Goal: Task Accomplishment & Management: Complete application form

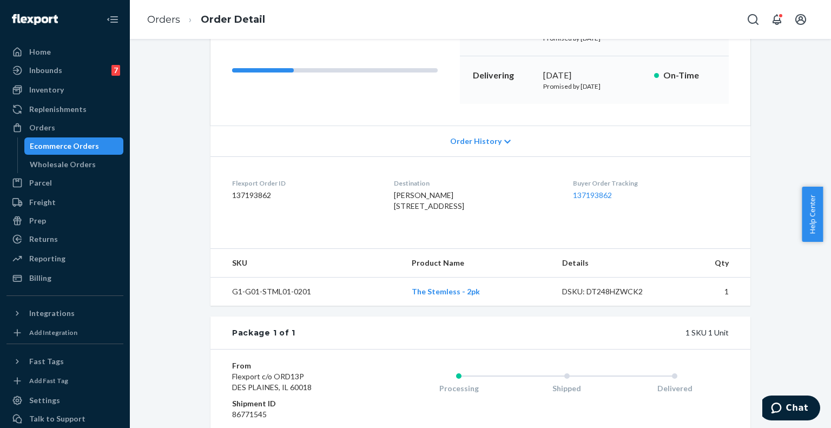
scroll to position [147, 0]
click at [476, 156] on dl "Flexport Order ID 137193862 Destination Elise Emrod 135 York St Apt 648 Apartme…" at bounding box center [480, 195] width 540 height 81
click at [487, 144] on span "Order History" at bounding box center [475, 140] width 51 height 11
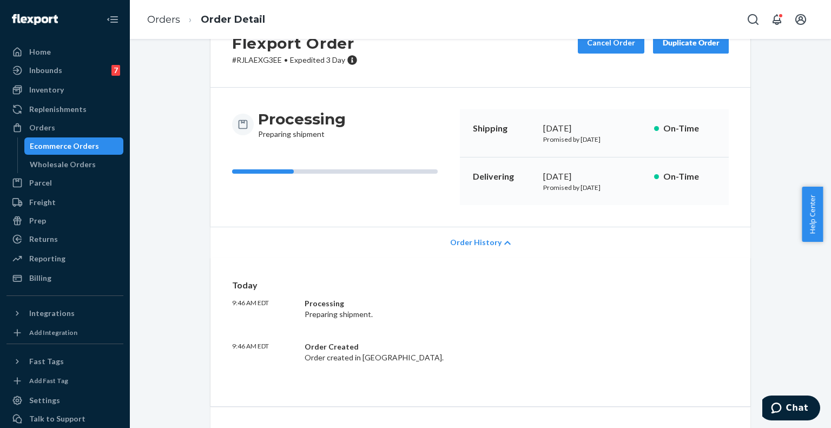
scroll to position [0, 0]
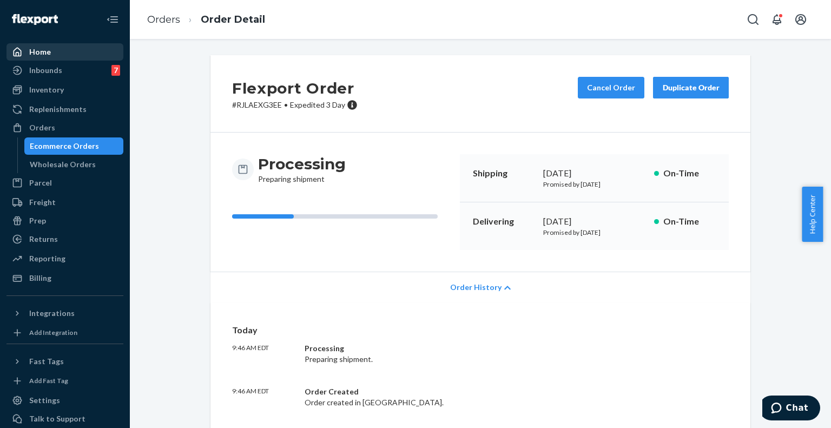
click at [57, 49] on div "Home" at bounding box center [65, 51] width 115 height 15
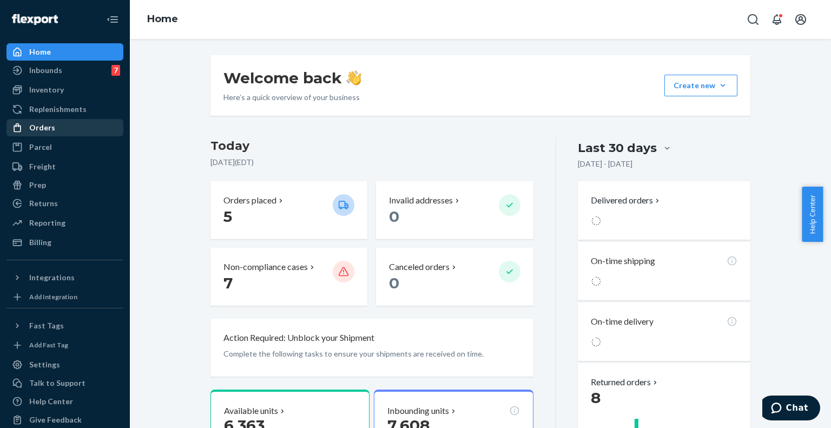
click at [47, 127] on div "Orders" at bounding box center [42, 127] width 26 height 11
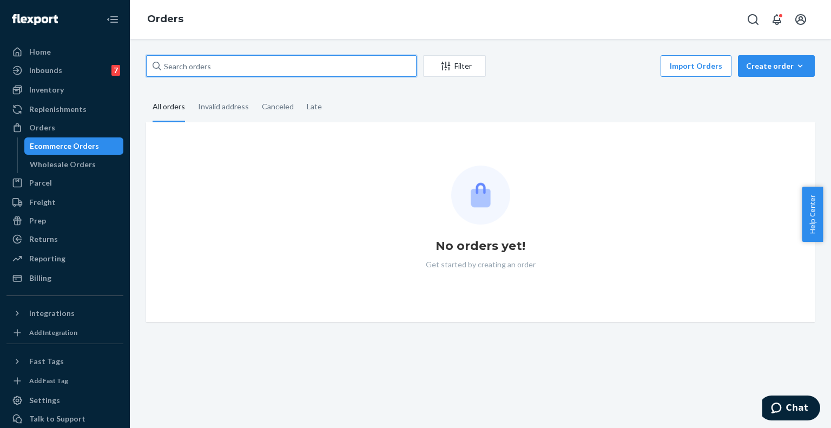
click at [235, 70] on input "text" at bounding box center [281, 66] width 270 height 22
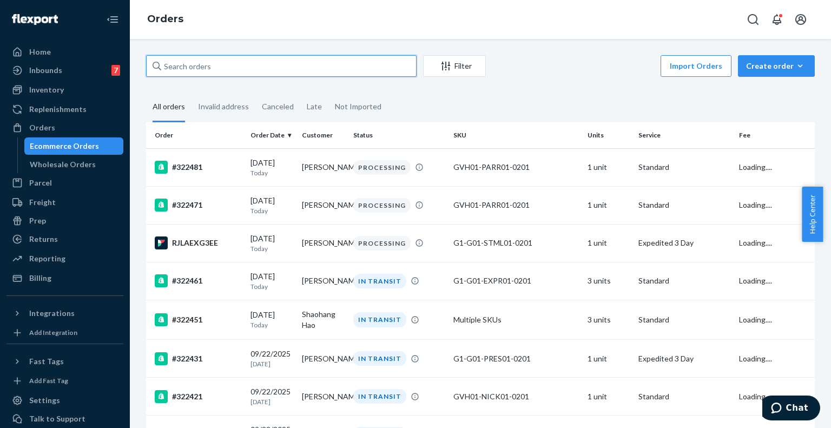
paste input "136369195"
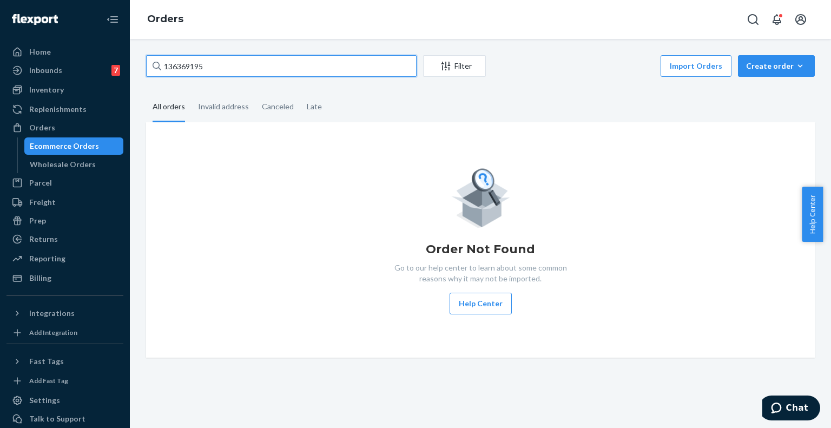
click at [183, 57] on input "136369195" at bounding box center [281, 66] width 270 height 22
paste input "text"
click at [225, 68] on input "136369195" at bounding box center [281, 66] width 270 height 22
type input "136369195"
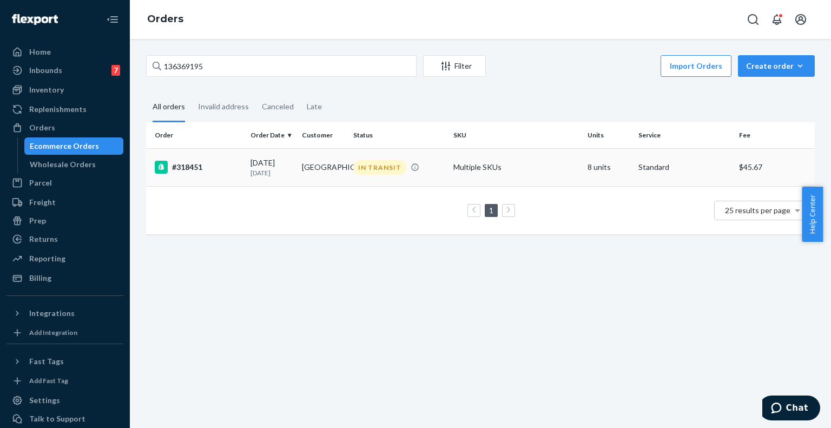
click at [213, 169] on div "#318451" at bounding box center [198, 167] width 87 height 13
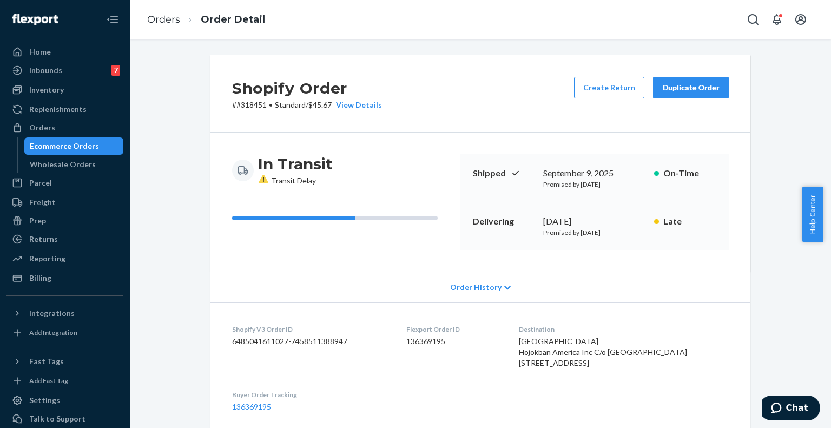
click at [249, 111] on div "Shopify Order # #318451 • Standard / $45.67 View Details Create Return Duplicat…" at bounding box center [480, 93] width 540 height 77
copy p "318451"
click at [613, 293] on div "Order History" at bounding box center [480, 286] width 540 height 31
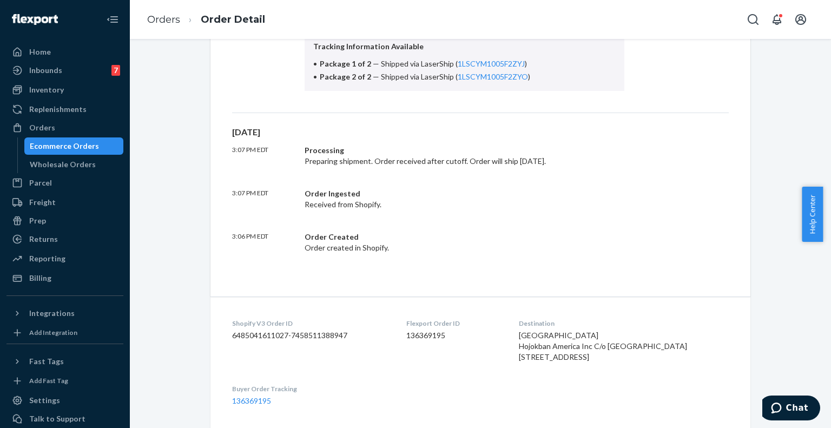
scroll to position [426, 0]
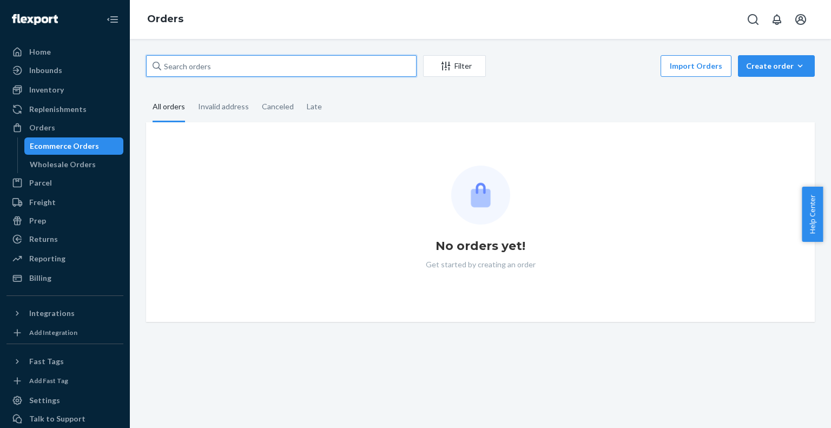
click at [266, 69] on input "text" at bounding box center [281, 66] width 270 height 22
paste input "320691"
type input "320691"
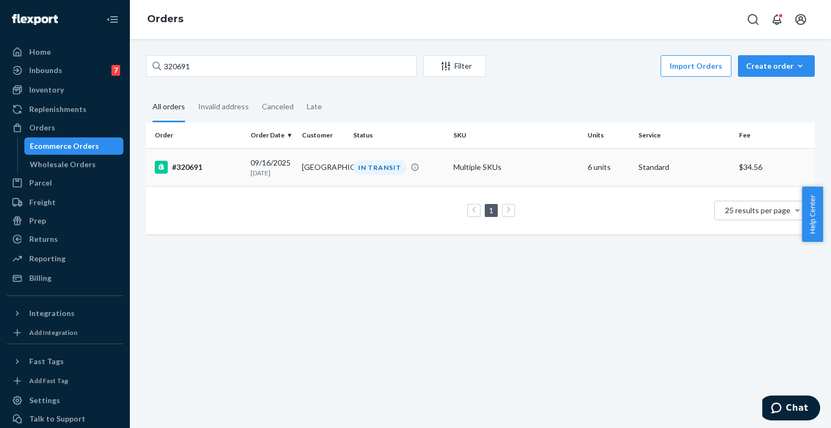
click at [203, 176] on td "#320691" at bounding box center [196, 167] width 100 height 38
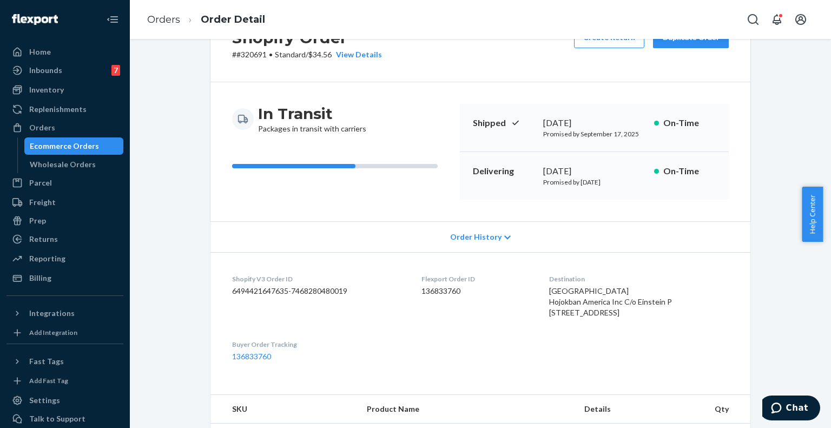
scroll to position [51, 0]
click at [429, 287] on dd "136833760" at bounding box center [476, 289] width 110 height 11
copy dd "136833760"
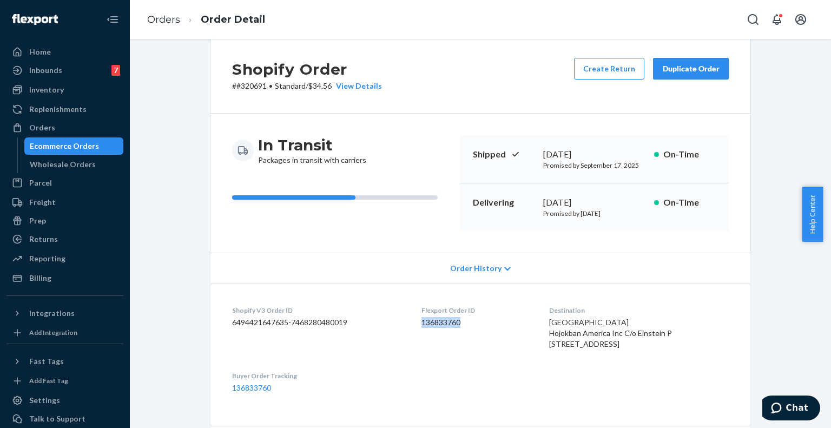
scroll to position [19, 0]
drag, startPoint x: 547, startPoint y: 343, endPoint x: 574, endPoint y: 364, distance: 33.5
click at [574, 349] on div "Einstein Park Hojokban America Inc C/o Einstein P 734 E 3rd St Los Angeles, CA …" at bounding box center [639, 332] width 180 height 32
copy span "734 E 3rd St Los Angeles, CA 90013-1818 US"
click at [565, 332] on span "Einstein Park Hojokban America Inc C/o Einstein P 734 E 3rd St Los Angeles, CA …" at bounding box center [610, 332] width 123 height 31
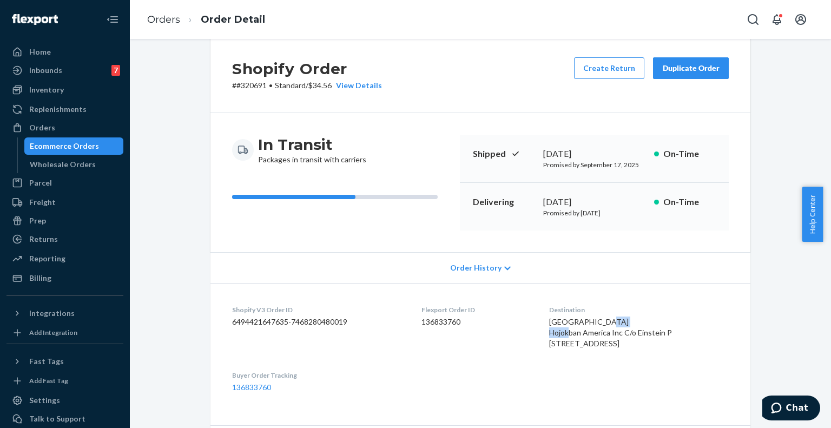
click at [565, 332] on span "Einstein Park Hojokban America Inc C/o Einstein P 734 E 3rd St Los Angeles, CA …" at bounding box center [610, 332] width 123 height 31
click at [593, 332] on span "Einstein Park Hojokban America Inc C/o Einstein P 734 E 3rd St Los Angeles, CA …" at bounding box center [610, 332] width 123 height 31
copy span "Hojokban America"
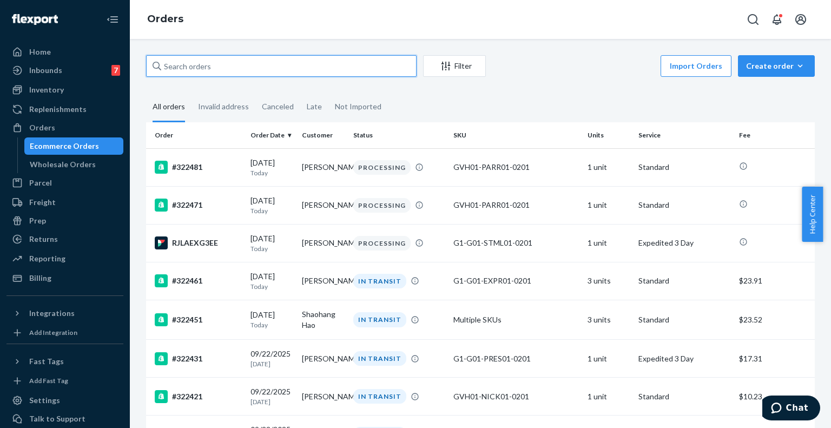
click at [261, 75] on input "text" at bounding box center [281, 66] width 270 height 22
paste input "316551"
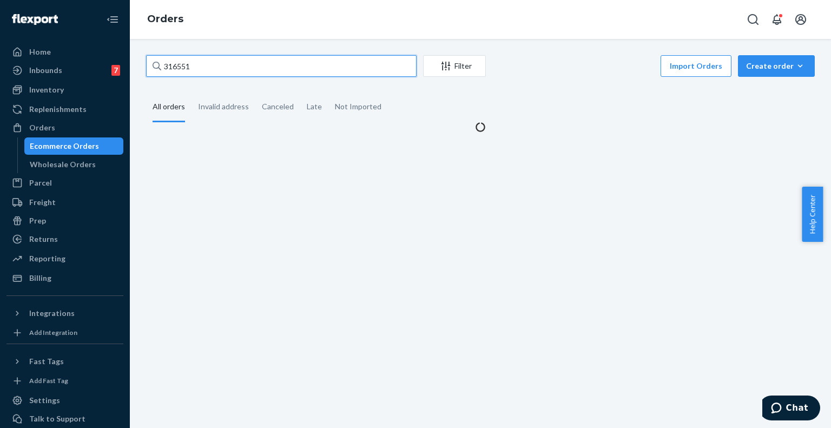
type input "316551"
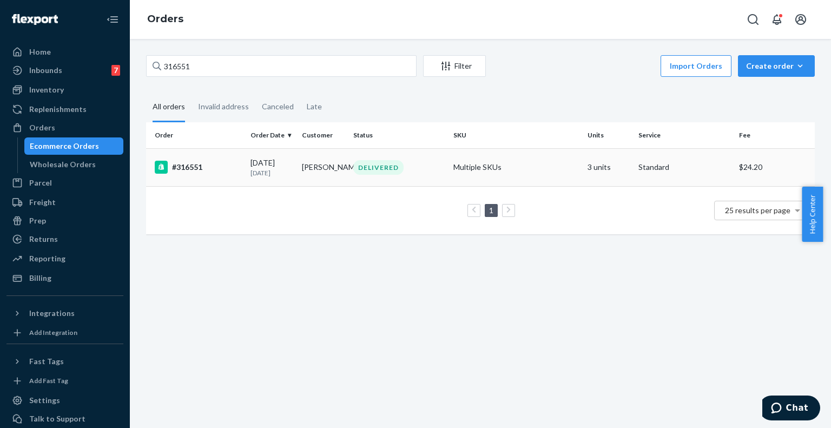
click at [225, 167] on div "#316551" at bounding box center [198, 167] width 87 height 13
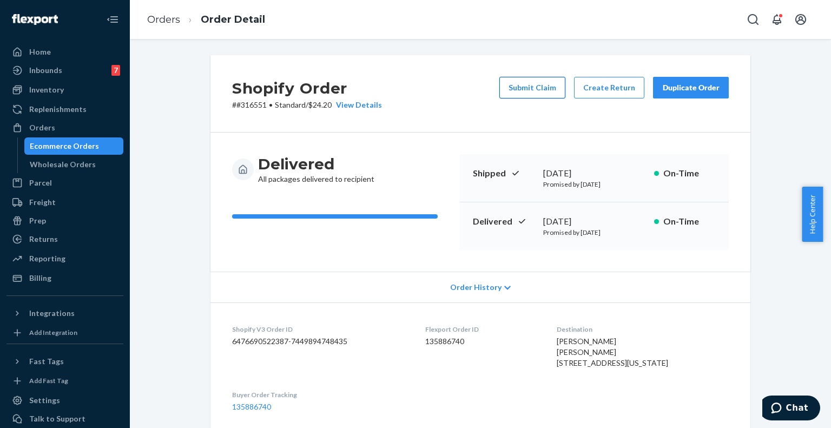
click at [544, 92] on button "Submit Claim" at bounding box center [532, 88] width 66 height 22
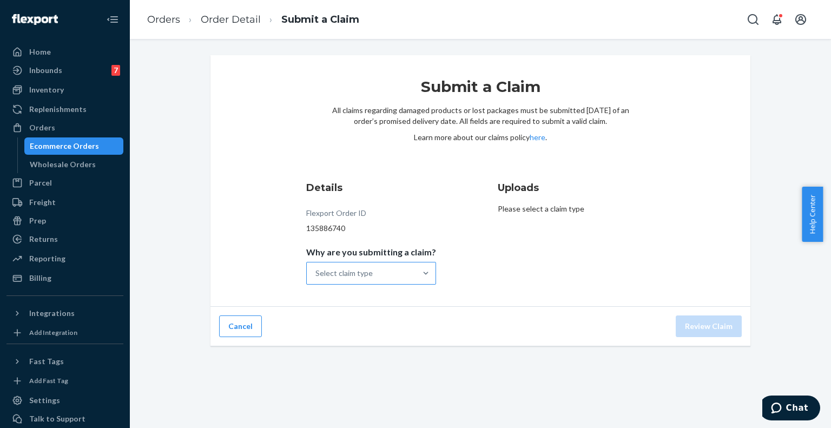
drag, startPoint x: 306, startPoint y: 290, endPoint x: 352, endPoint y: 267, distance: 51.0
click at [352, 267] on div "Submit a Claim All claims regarding damaged products or lost packages must be s…" at bounding box center [480, 180] width 540 height 251
click at [352, 267] on div "Select claim type" at bounding box center [361, 273] width 109 height 22
click at [316, 268] on input "Why are you submitting a claim? Select claim type" at bounding box center [315, 273] width 1 height 11
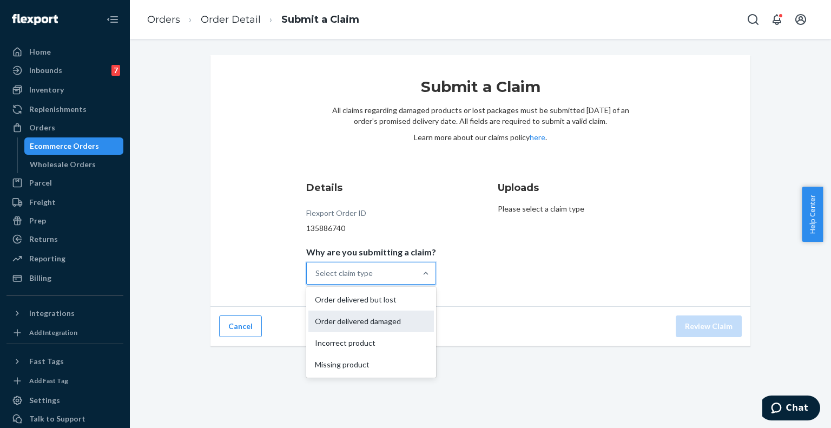
click at [362, 321] on div "Order delivered damaged" at bounding box center [370, 321] width 125 height 22
click at [316, 279] on input "Why are you submitting a claim? option Order delivered damaged focused, 2 of 4.…" at bounding box center [315, 273] width 1 height 11
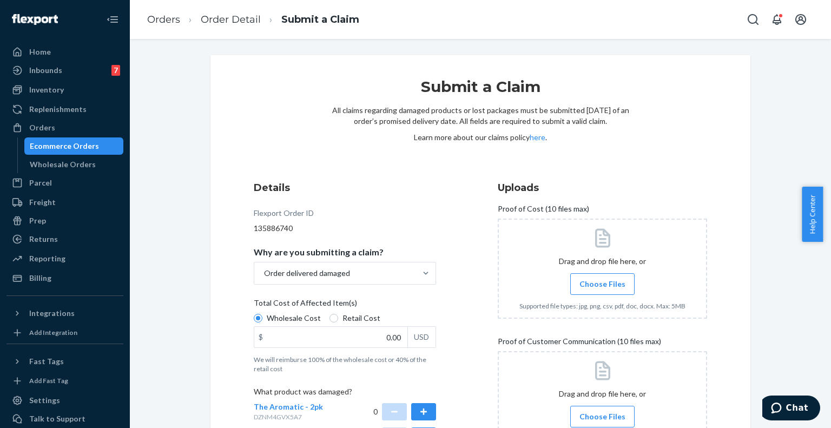
click at [365, 319] on span "Retail Cost" at bounding box center [361, 318] width 38 height 11
click at [338, 319] on input "Retail Cost" at bounding box center [333, 318] width 9 height 9
radio input "true"
radio input "false"
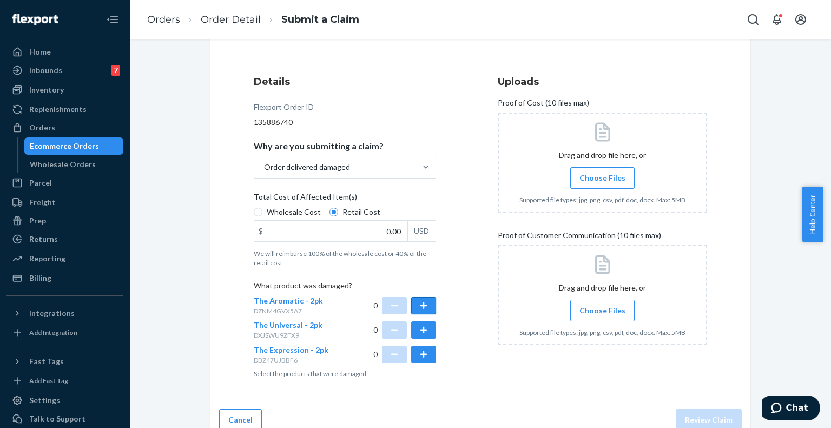
click at [415, 297] on button "button" at bounding box center [423, 305] width 25 height 17
click at [420, 329] on button "button" at bounding box center [423, 329] width 25 height 17
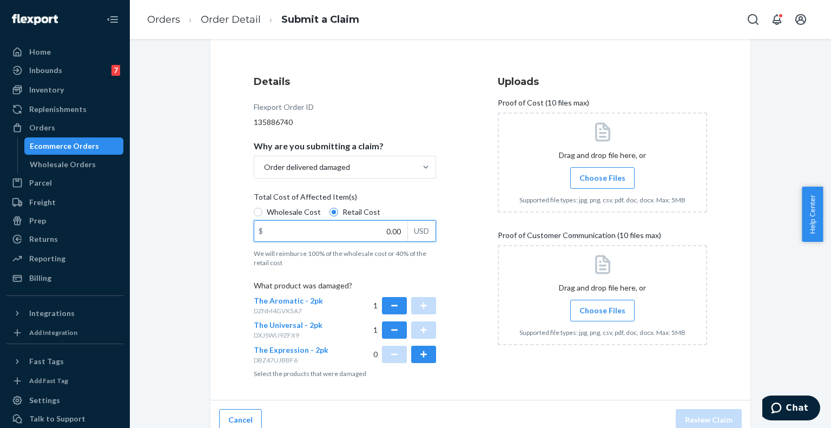
click at [394, 230] on input "0.00" at bounding box center [330, 231] width 153 height 21
click at [606, 176] on span "Choose Files" at bounding box center [602, 178] width 46 height 11
click at [602, 176] on input "Choose Files" at bounding box center [602, 178] width 1 height 12
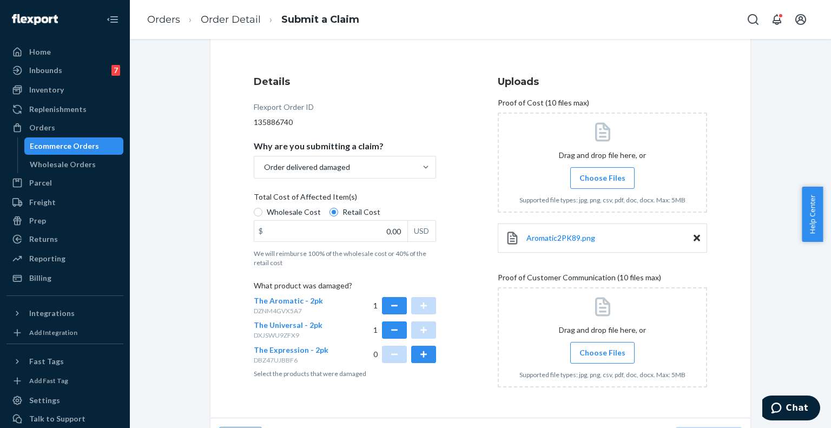
click at [600, 177] on span "Choose Files" at bounding box center [602, 178] width 46 height 11
click at [602, 177] on input "Choose Files" at bounding box center [602, 178] width 1 height 12
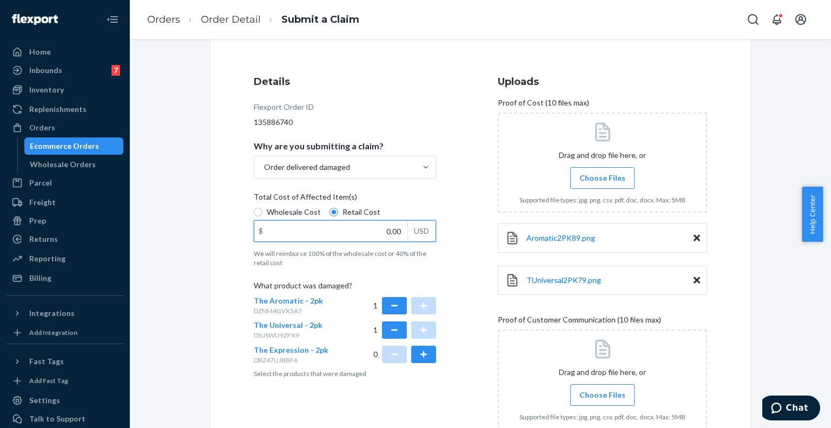
click at [393, 239] on input "0.00" at bounding box center [330, 231] width 153 height 21
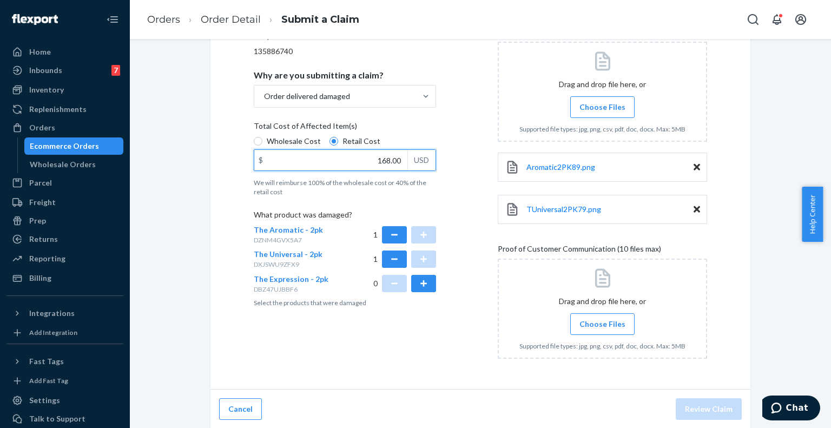
type input "168.00"
click at [599, 320] on span "Choose Files" at bounding box center [602, 324] width 46 height 11
click at [602, 320] on input "Choose Files" at bounding box center [602, 324] width 1 height 12
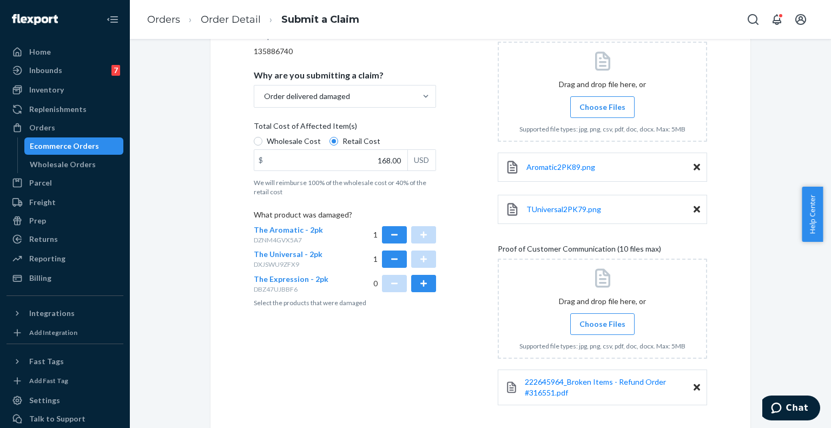
click at [708, 407] on div "Submit a Claim All claims regarding damaged products or lost packages must be s…" at bounding box center [480, 158] width 540 height 560
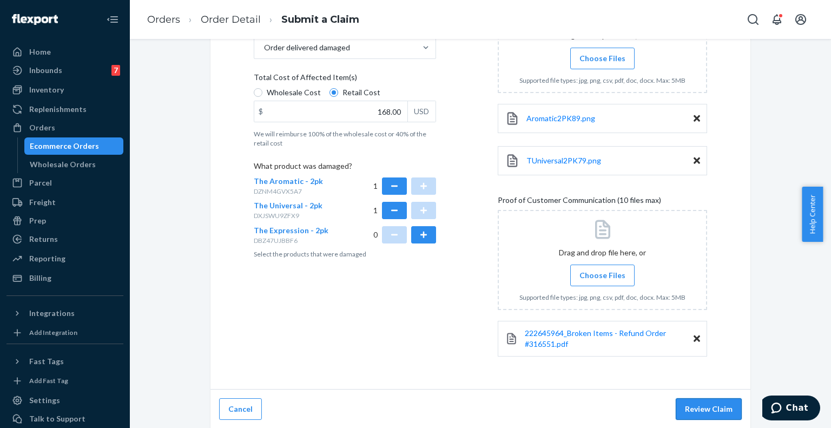
click at [708, 407] on button "Review Claim" at bounding box center [708, 409] width 66 height 22
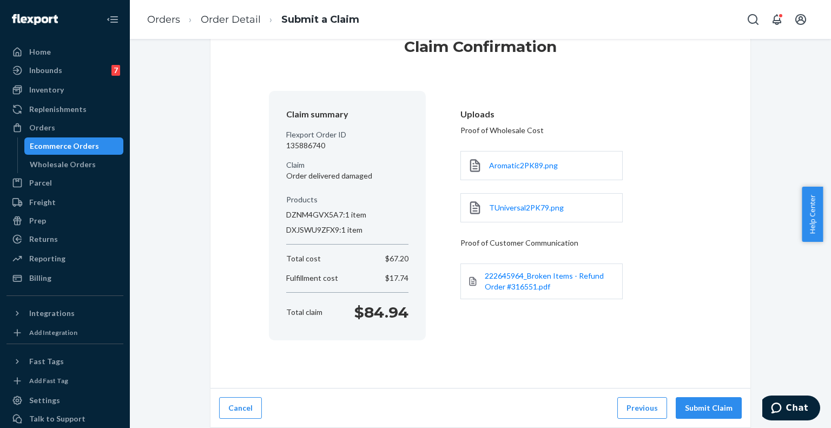
scroll to position [39, 0]
click at [692, 410] on button "Submit Claim" at bounding box center [708, 409] width 66 height 22
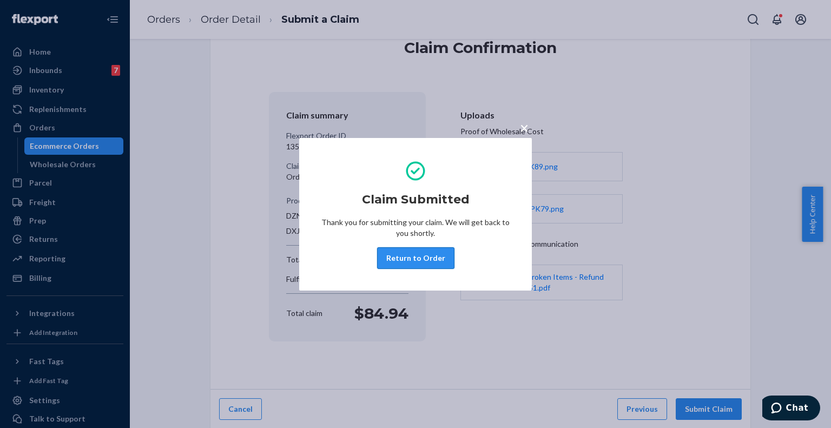
click at [400, 258] on button "Return to Order" at bounding box center [415, 258] width 77 height 22
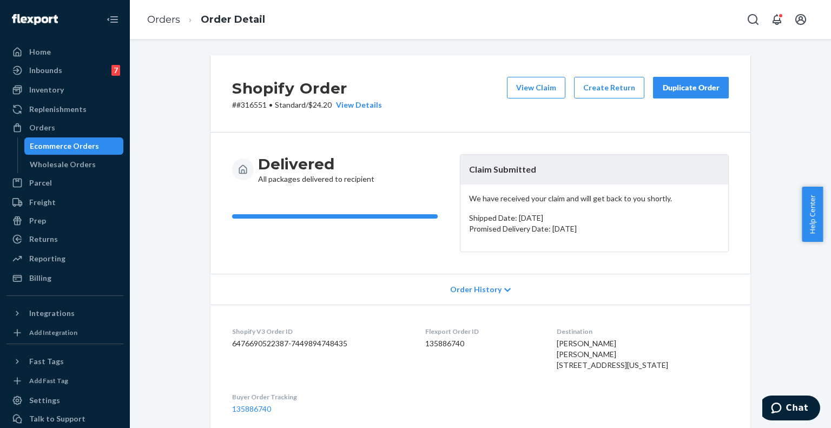
click at [65, 287] on div "Home Inbounds 7 Shipping Plans Problems 7 Inventory Products Replenishments Ord…" at bounding box center [65, 214] width 130 height 428
click at [71, 281] on div "Billing" at bounding box center [65, 277] width 115 height 15
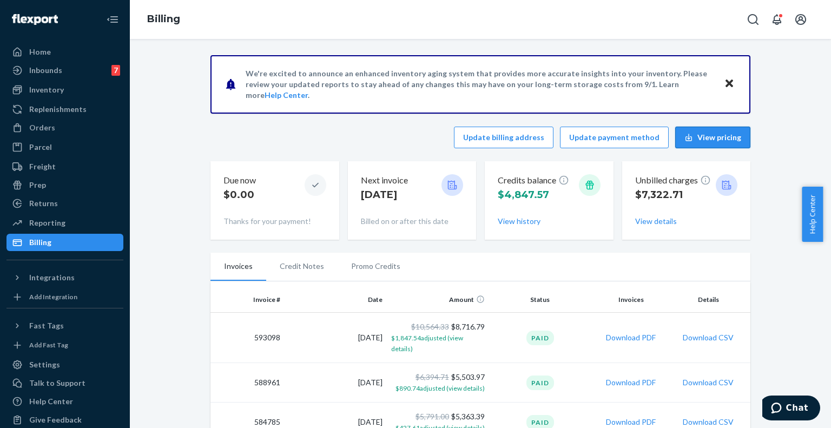
click at [728, 133] on button "View pricing" at bounding box center [712, 138] width 75 height 22
click at [640, 226] on button "View details" at bounding box center [656, 221] width 42 height 11
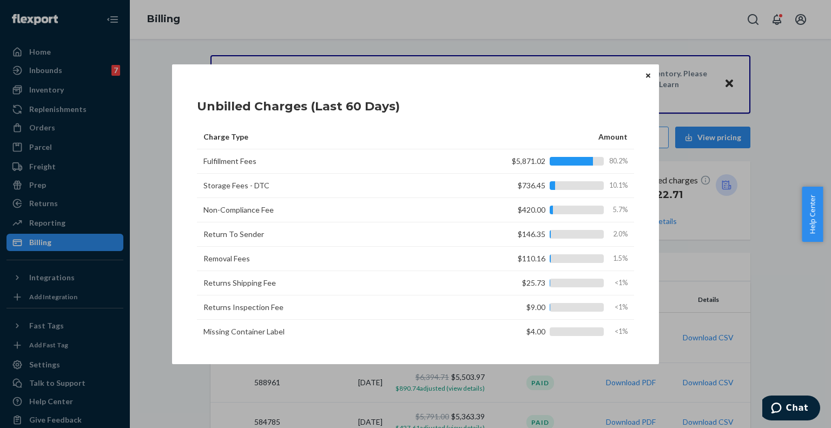
click at [430, 213] on td "Non-Compliance Fee" at bounding box center [332, 210] width 270 height 24
drag, startPoint x: 518, startPoint y: 206, endPoint x: 543, endPoint y: 209, distance: 25.0
click at [543, 209] on div "$420.00 5.7%" at bounding box center [556, 209] width 143 height 11
click at [646, 75] on icon "Close" at bounding box center [648, 76] width 4 height 4
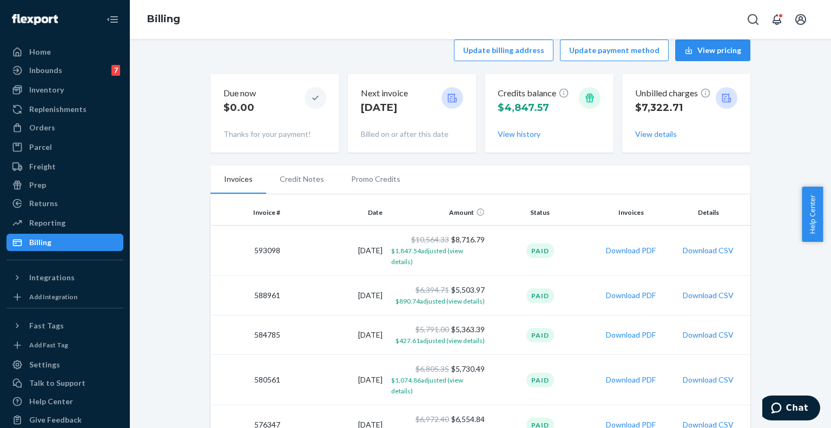
scroll to position [88, 0]
click at [615, 289] on button "Download PDF" at bounding box center [631, 294] width 50 height 11
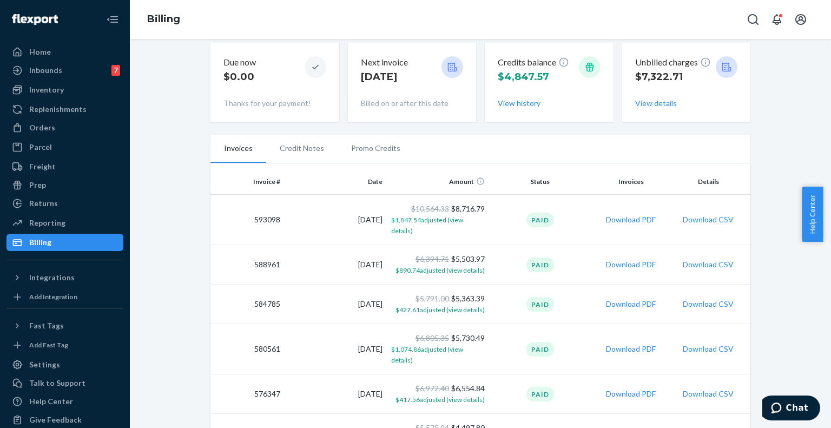
scroll to position [119, 0]
click at [624, 297] on button "Download PDF" at bounding box center [631, 302] width 50 height 11
click at [617, 337] on td "Download PDF" at bounding box center [631, 348] width 80 height 50
click at [624, 342] on button "Download PDF" at bounding box center [631, 347] width 50 height 11
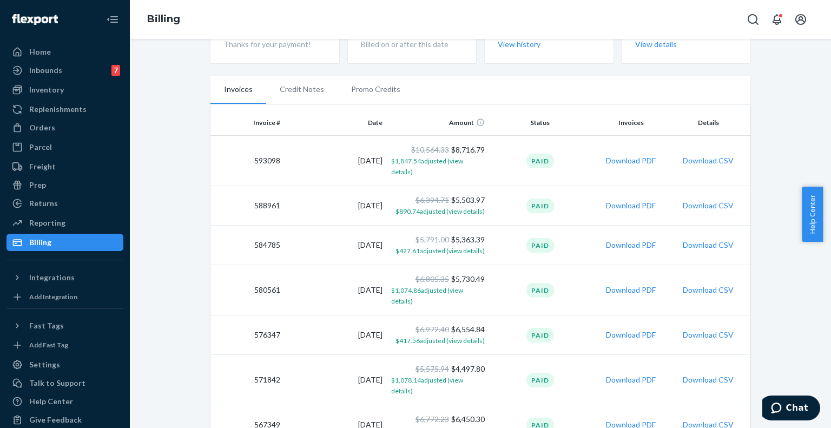
scroll to position [177, 0]
click at [631, 329] on button "Download PDF" at bounding box center [631, 334] width 50 height 11
click at [623, 354] on td "Download PDF" at bounding box center [631, 379] width 80 height 50
click at [620, 374] on button "Download PDF" at bounding box center [631, 379] width 50 height 11
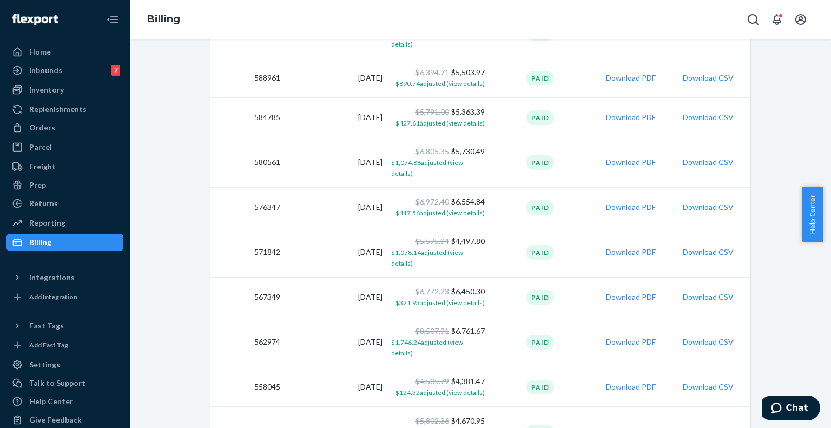
scroll to position [307, 0]
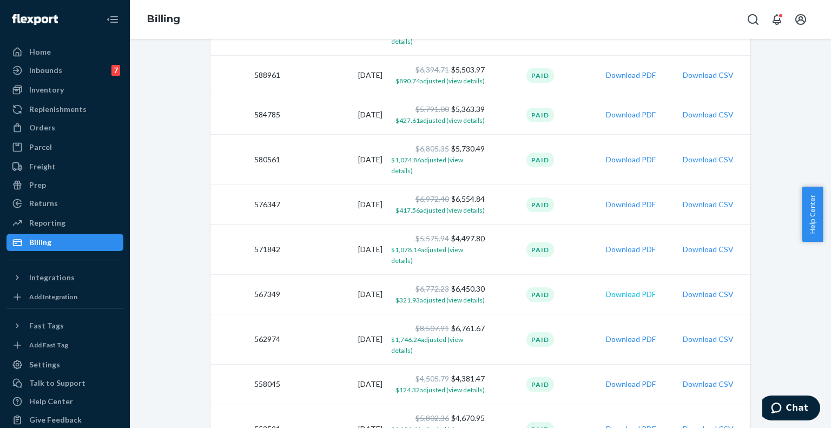
click at [632, 289] on button "Download PDF" at bounding box center [631, 294] width 50 height 11
click at [606, 379] on button "Download PDF" at bounding box center [631, 384] width 50 height 11
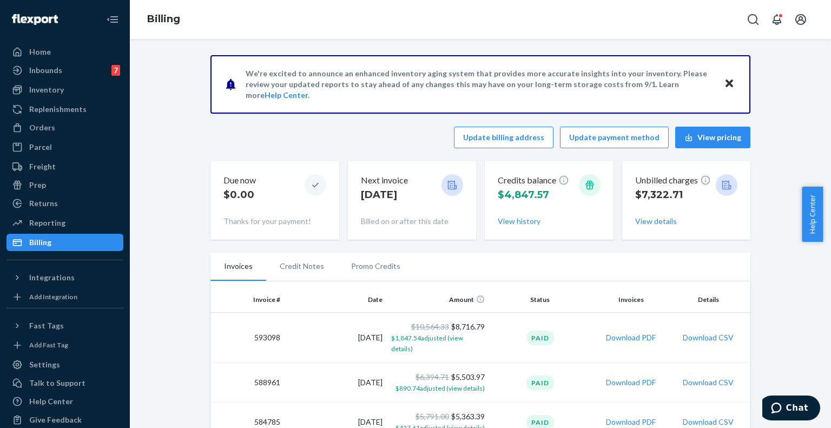
click at [263, 333] on td "593098" at bounding box center [247, 338] width 74 height 50
copy td "593098"
click at [655, 228] on div "Unbilled charges $7,322.71 View details" at bounding box center [686, 200] width 103 height 61
click at [654, 224] on button "View details" at bounding box center [656, 221] width 42 height 11
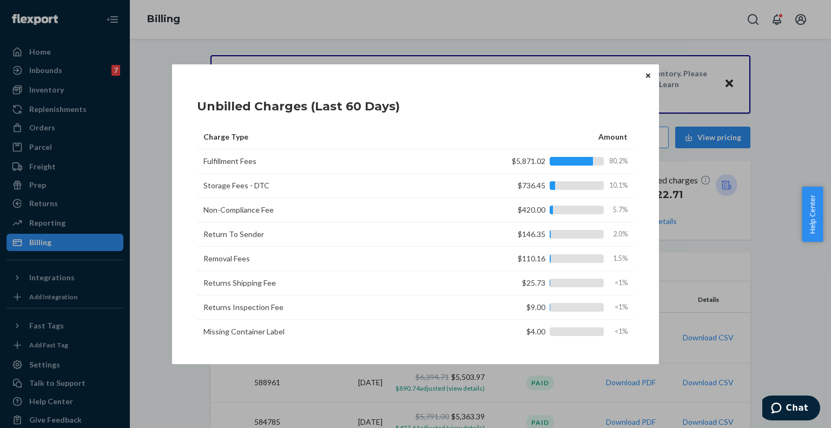
click at [644, 74] on button "Close" at bounding box center [647, 76] width 11 height 12
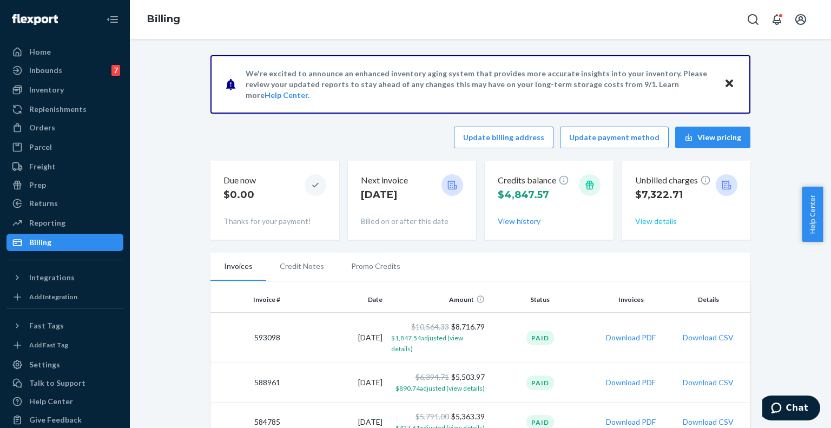
click at [653, 219] on button "View details" at bounding box center [656, 221] width 42 height 11
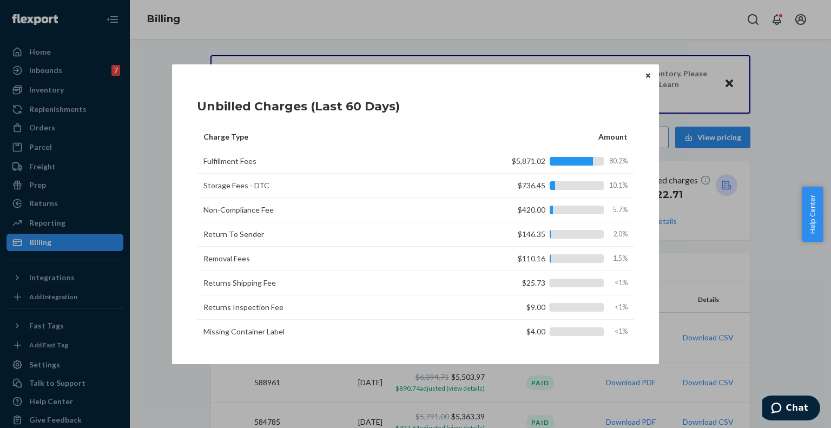
click at [649, 74] on icon "Close" at bounding box center [648, 76] width 4 height 4
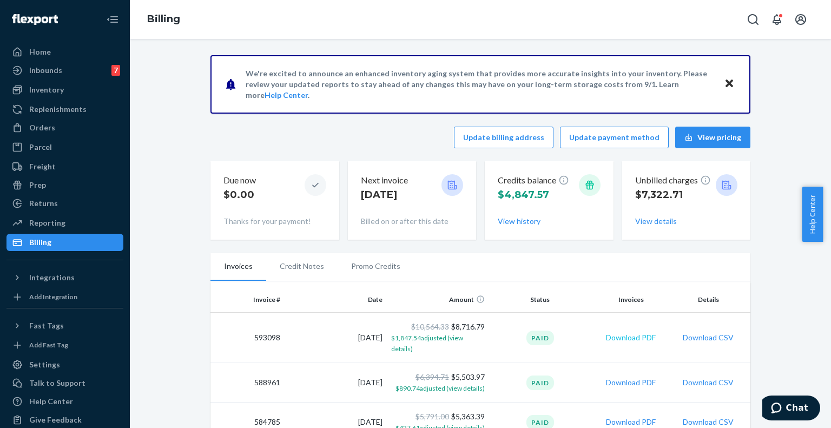
click at [624, 336] on button "Download PDF" at bounding box center [631, 337] width 50 height 11
click at [660, 218] on button "View details" at bounding box center [656, 221] width 42 height 11
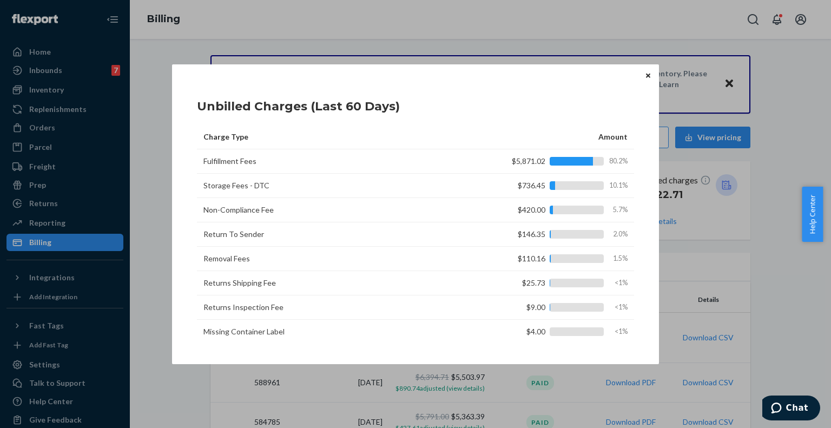
click at [597, 94] on div "Unbilled Charges (Last 60 Days)" at bounding box center [415, 104] width 437 height 34
click at [649, 75] on icon "Close" at bounding box center [648, 76] width 4 height 4
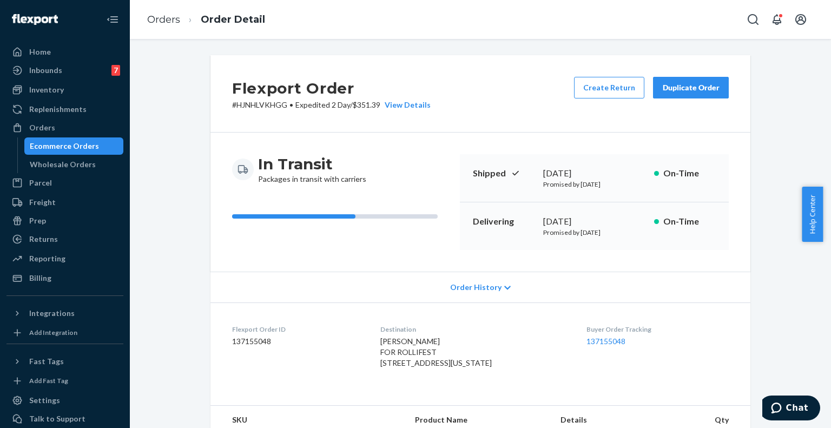
click at [474, 285] on span "Order History" at bounding box center [475, 287] width 51 height 11
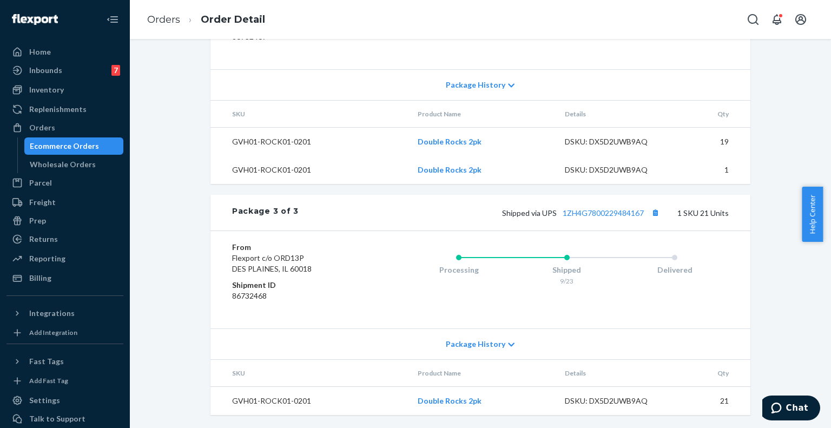
scroll to position [1118, 0]
click at [597, 300] on div "Processing Shipped 9/23 Delivered" at bounding box center [544, 280] width 367 height 76
click at [688, 217] on div "Shipped via UPS 1ZH4G7800229484167 1 SKU 21 Units" at bounding box center [514, 213] width 430 height 14
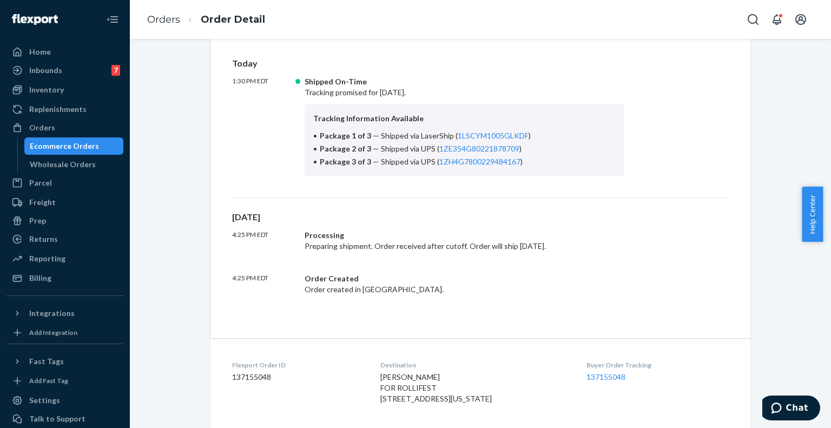
scroll to position [267, 0]
